Goal: Task Accomplishment & Management: Manage account settings

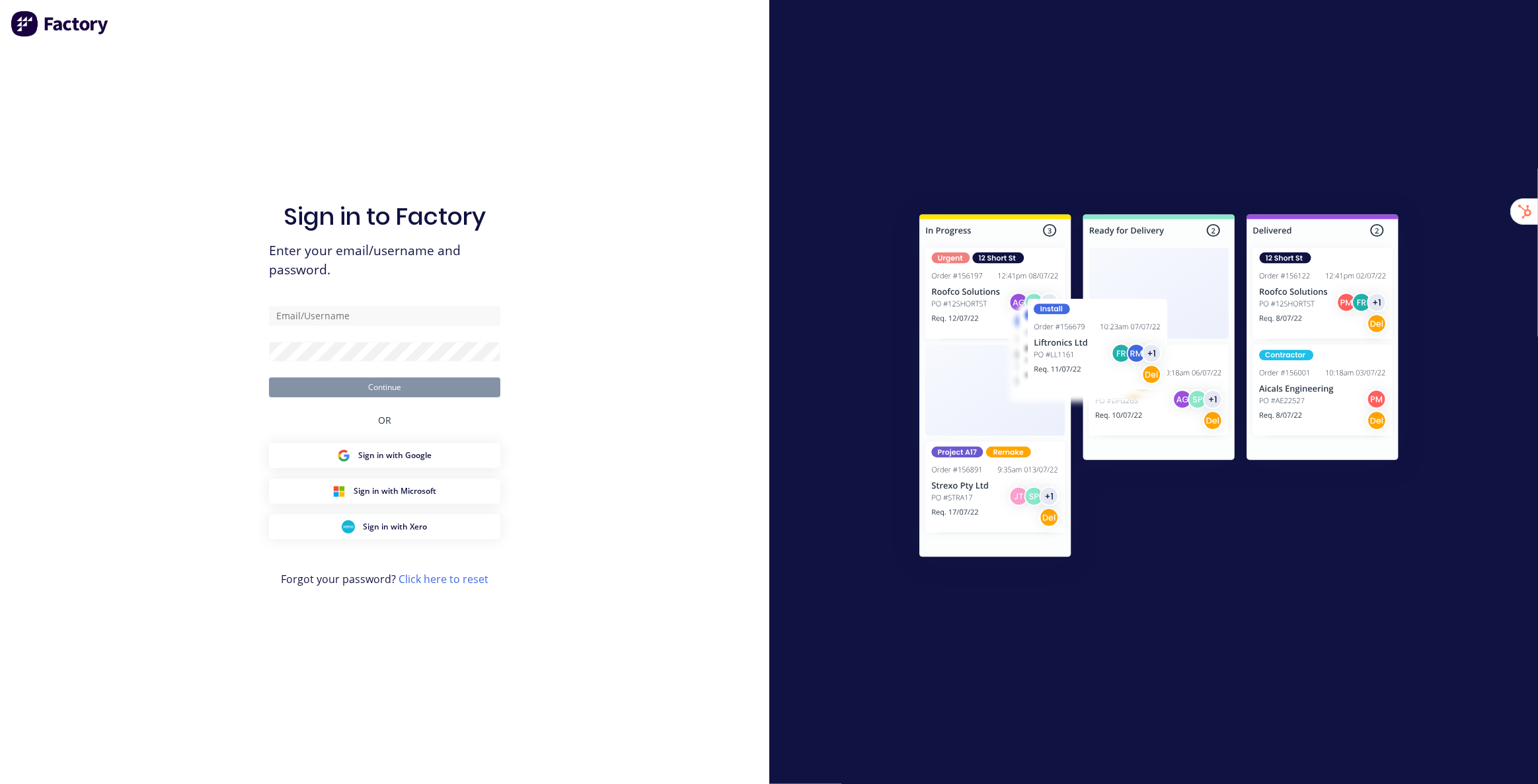
type input "[EMAIL_ADDRESS][DOMAIN_NAME]"
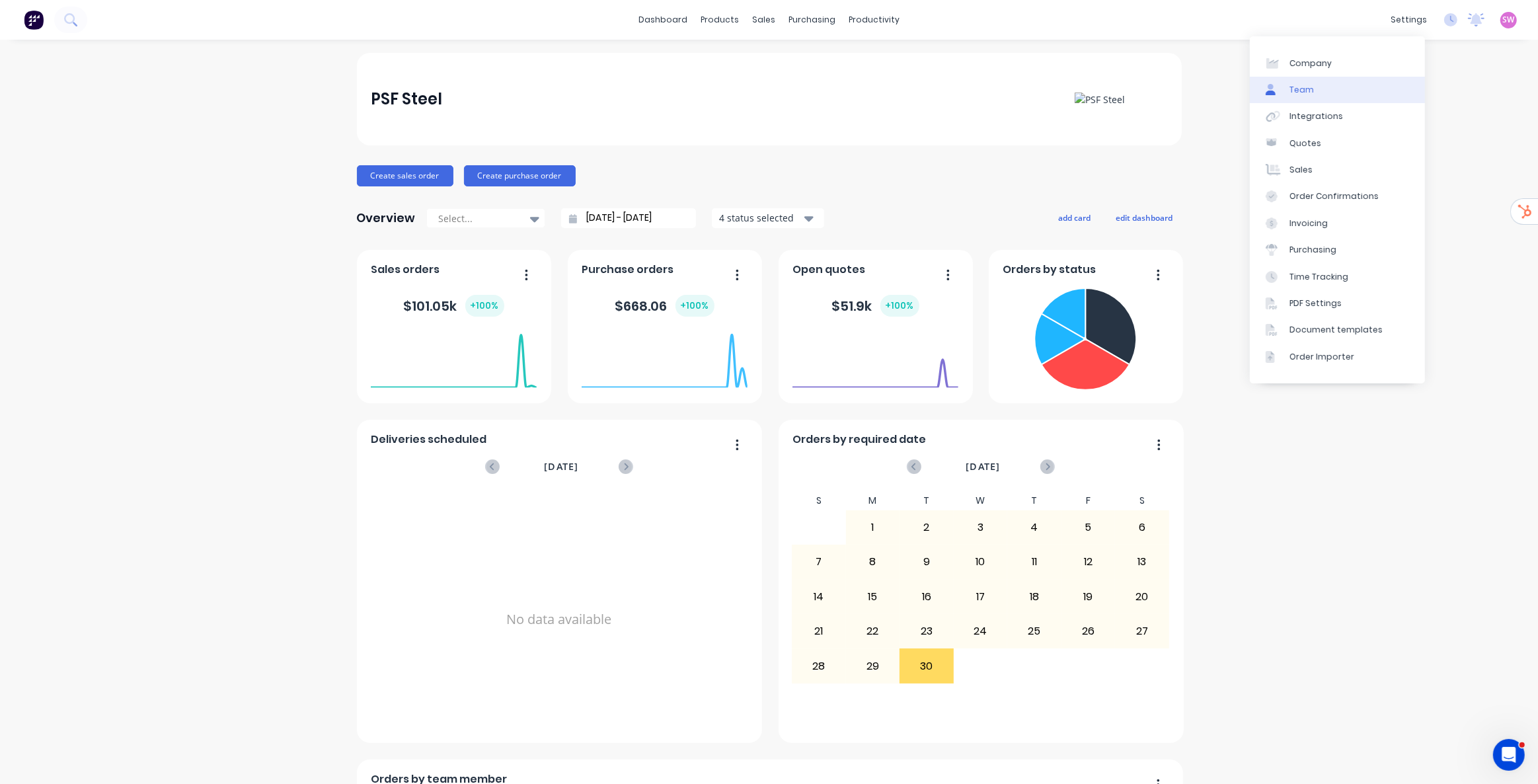
click at [1317, 86] on link "Team" at bounding box center [1337, 90] width 175 height 27
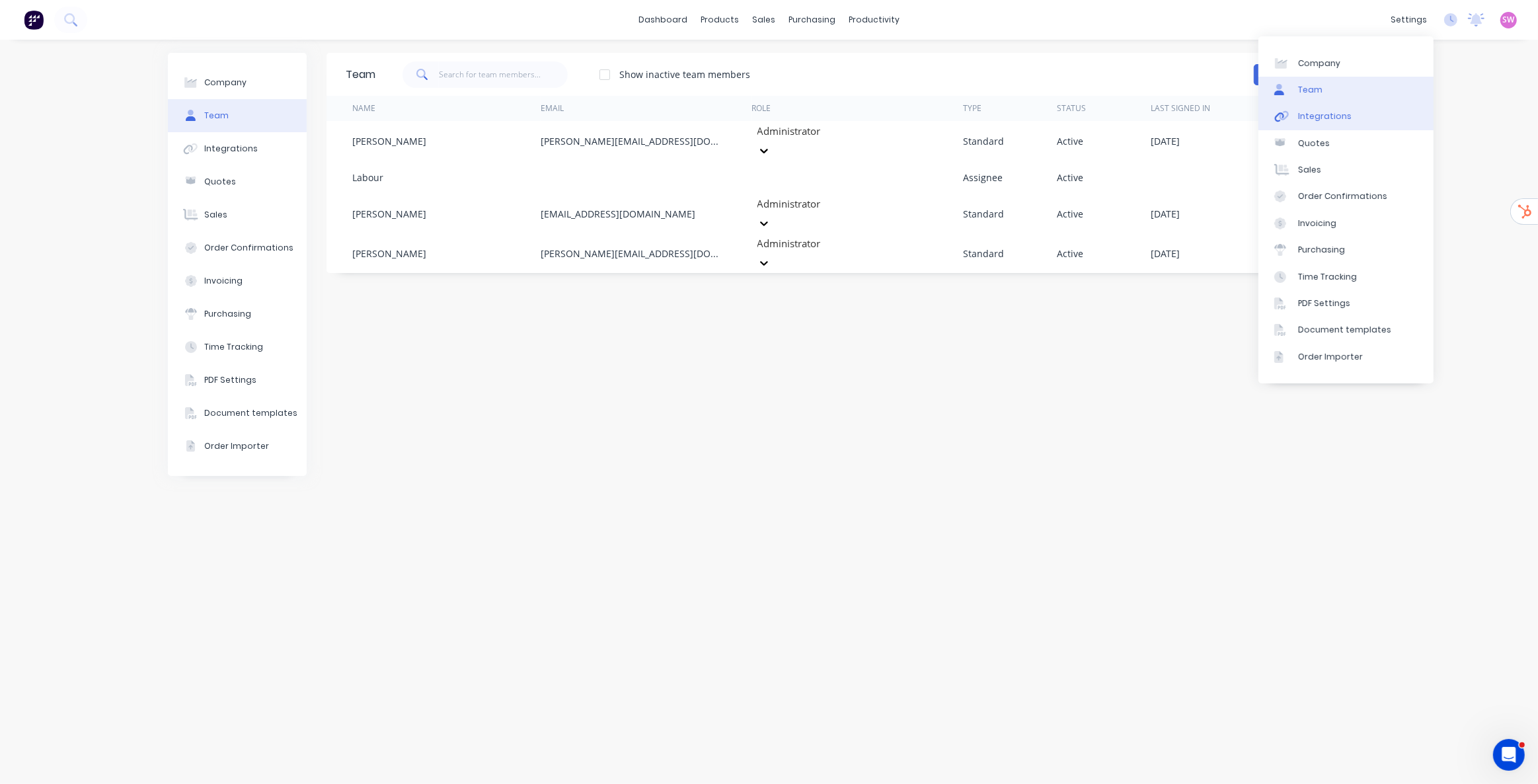
click at [1339, 116] on div "Integrations" at bounding box center [1325, 116] width 53 height 12
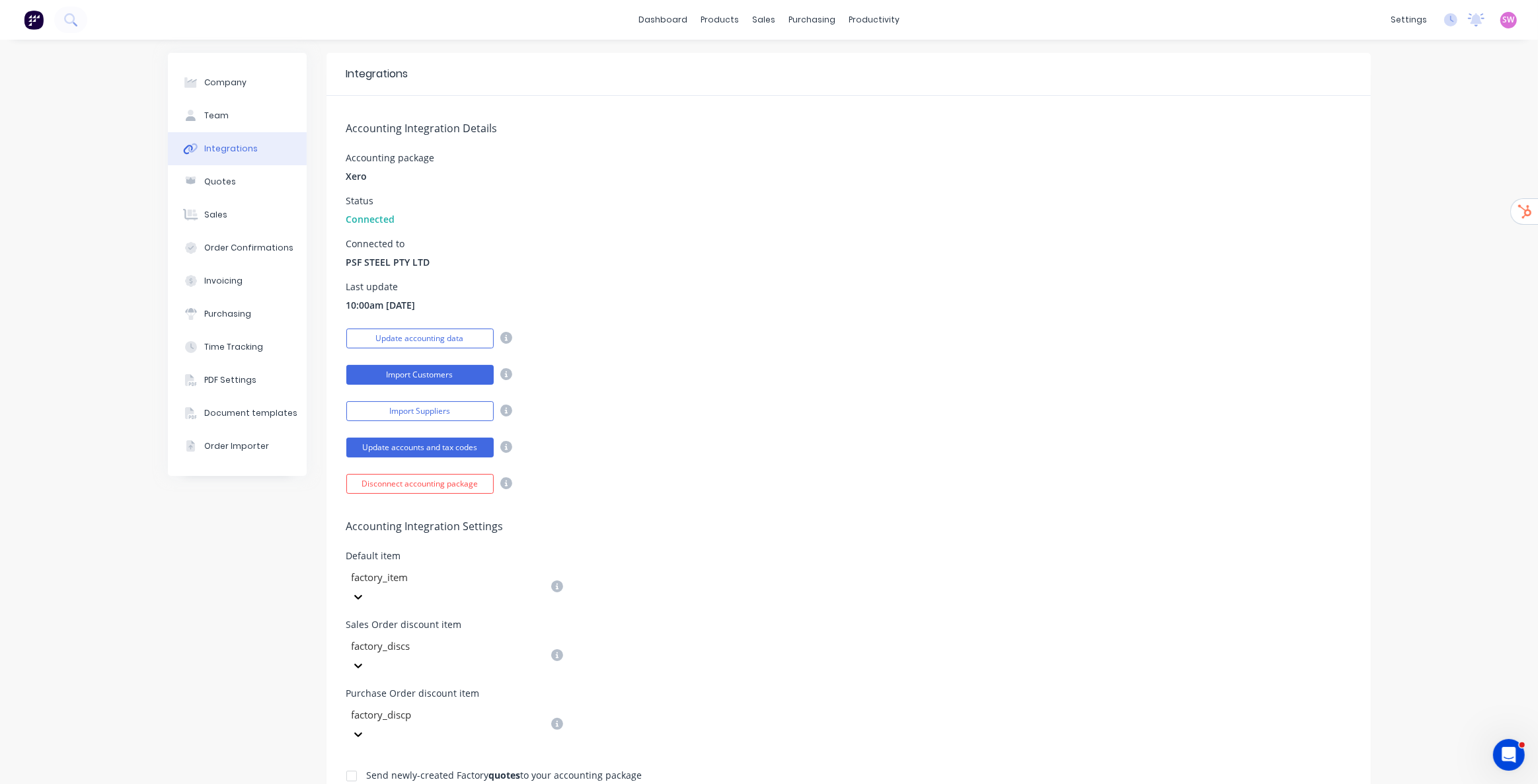
click at [426, 370] on button "Import Customers" at bounding box center [420, 375] width 147 height 20
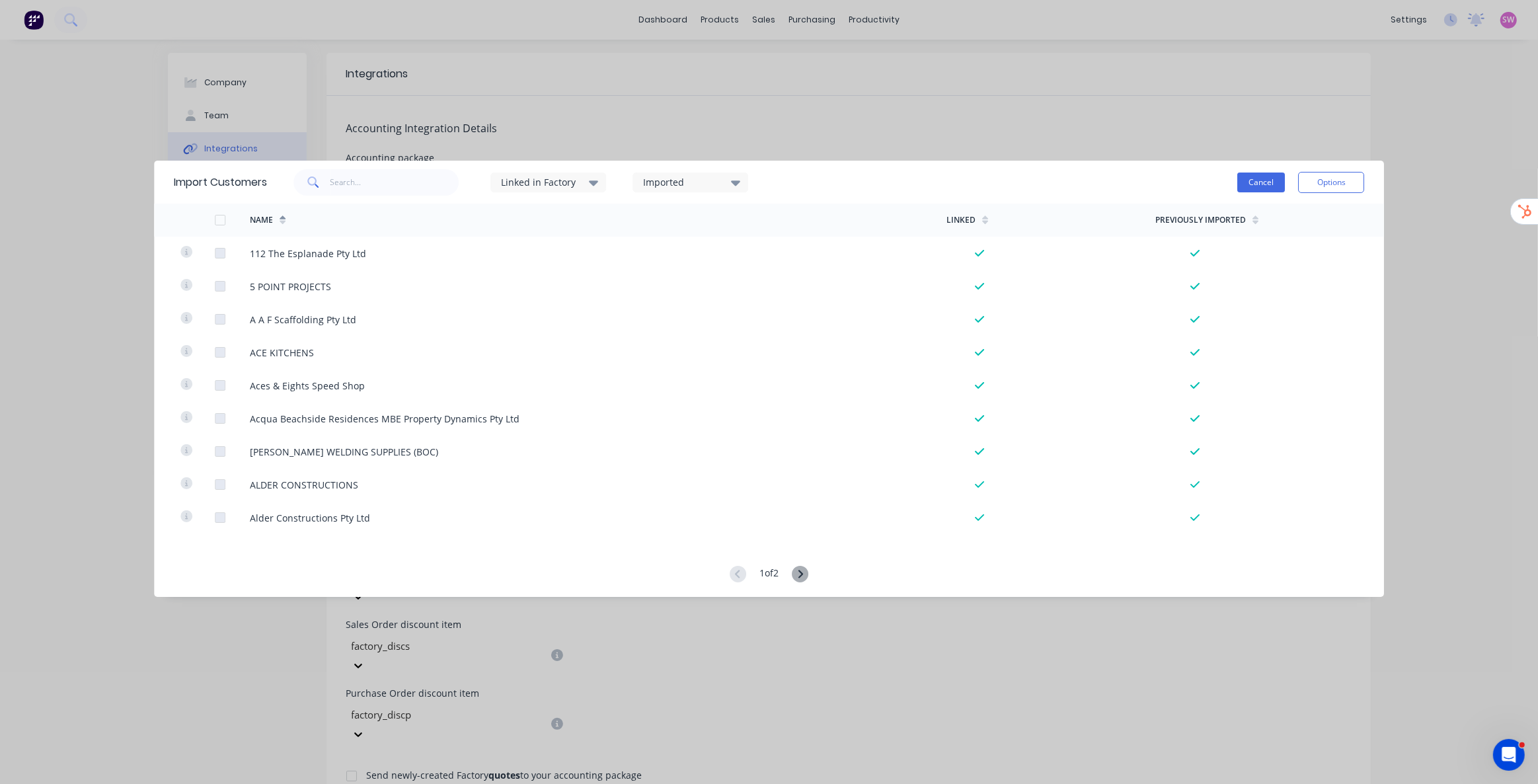
click at [1262, 181] on button "Cancel" at bounding box center [1261, 182] width 47 height 20
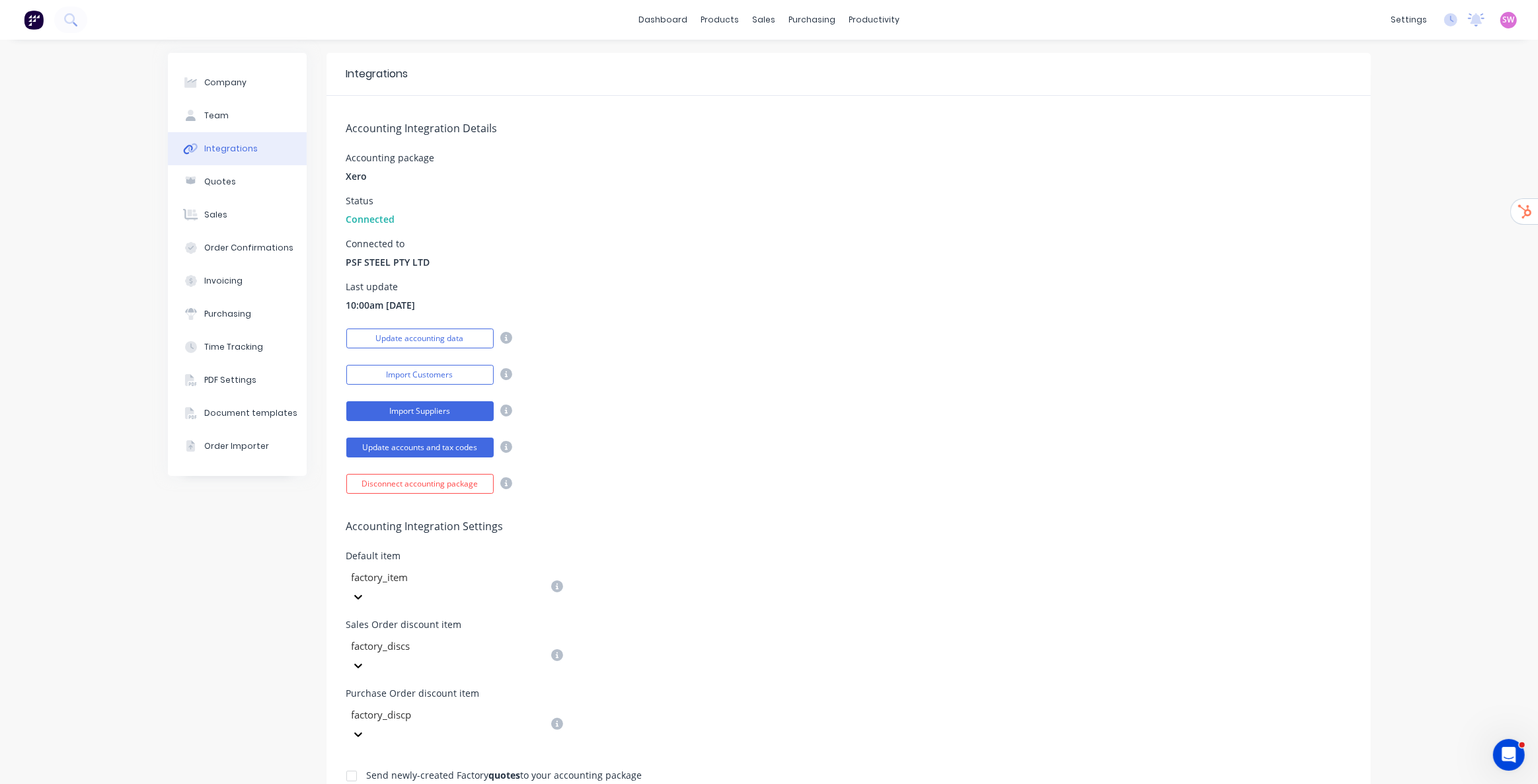
click at [409, 412] on button "Import Suppliers" at bounding box center [420, 411] width 147 height 20
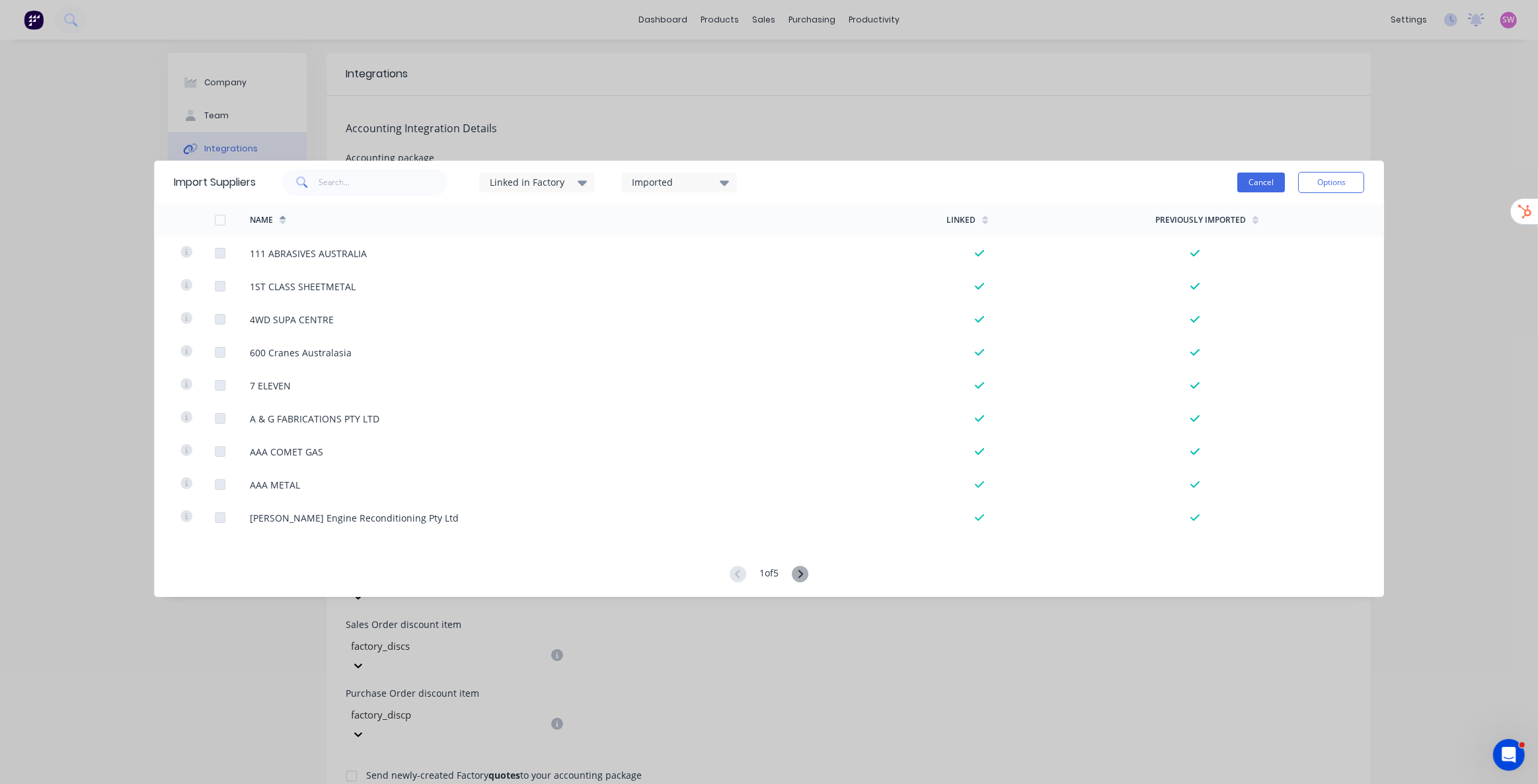
click at [1257, 184] on button "Cancel" at bounding box center [1261, 182] width 47 height 20
